Goal: Task Accomplishment & Management: Manage account settings

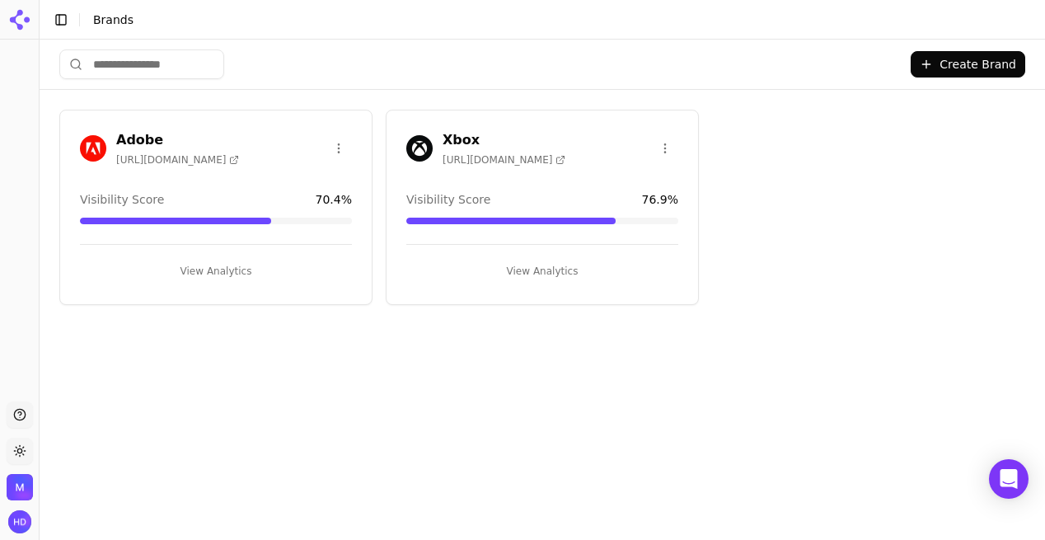
click at [20, 478] on img "Open organization switcher" at bounding box center [20, 487] width 26 height 26
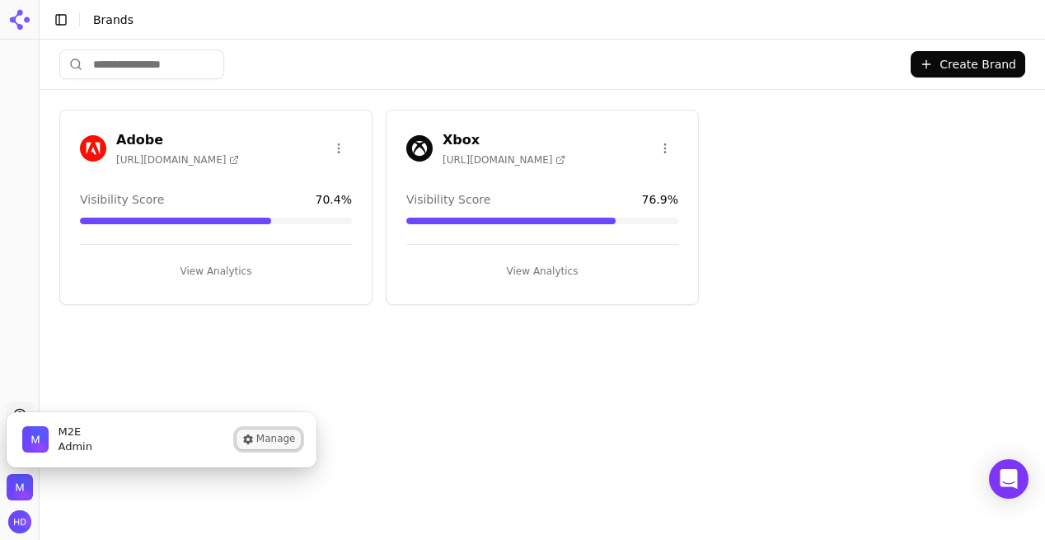
click at [289, 441] on button "Manage" at bounding box center [269, 439] width 64 height 20
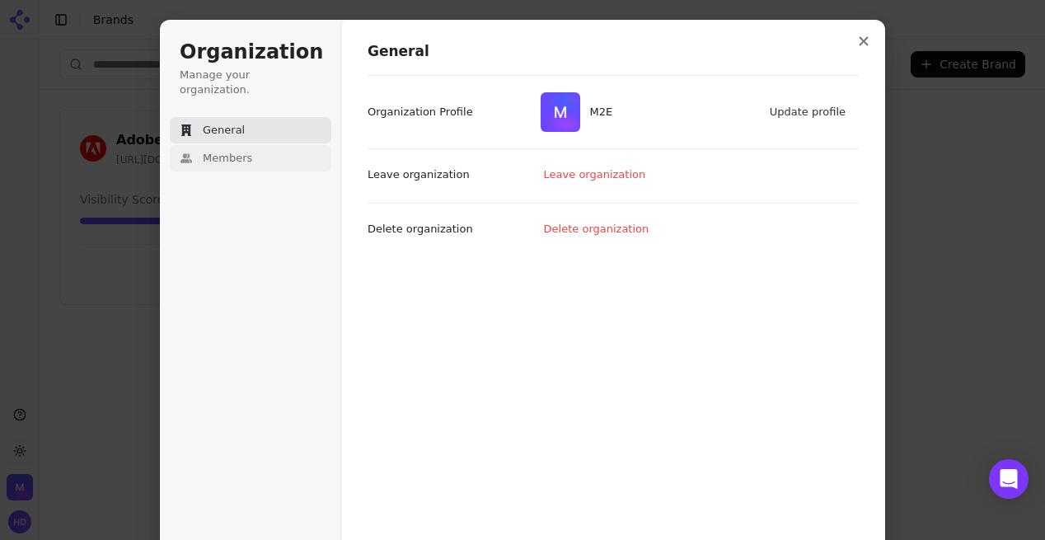
click at [239, 151] on span "Members" at bounding box center [227, 158] width 49 height 15
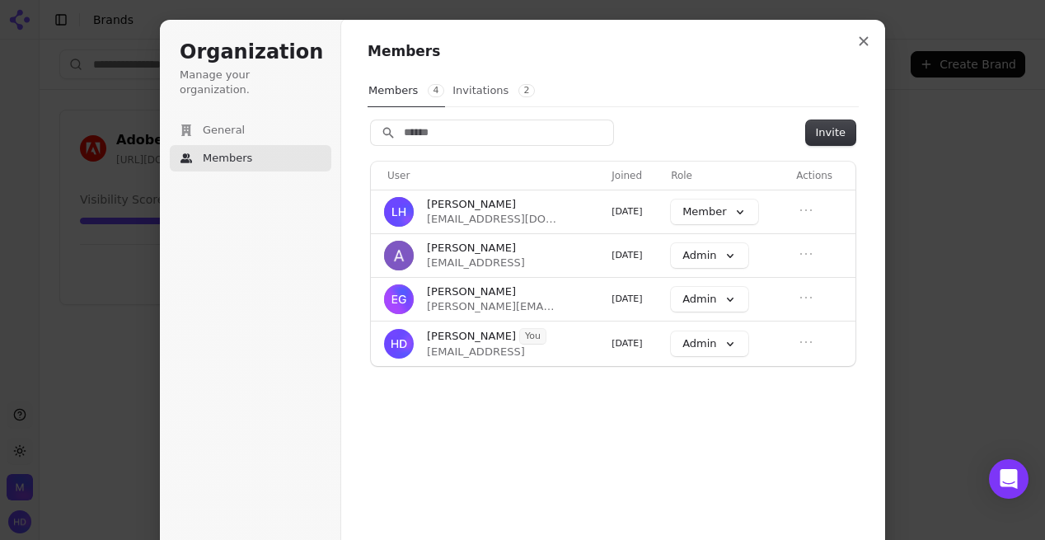
click at [476, 89] on button "Invitations 2" at bounding box center [494, 90] width 84 height 31
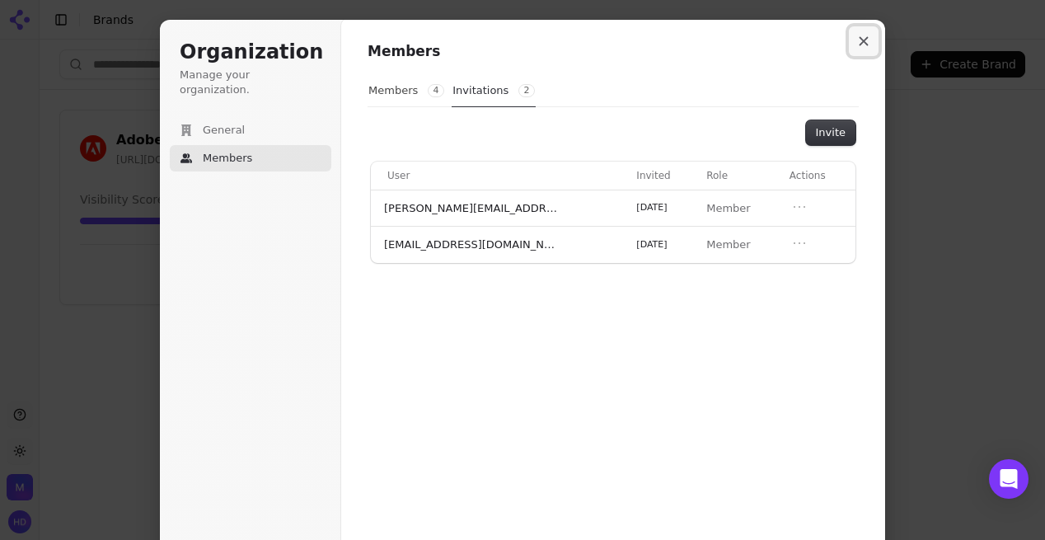
click at [866, 30] on button "Close modal" at bounding box center [864, 41] width 30 height 30
